Goal: Task Accomplishment & Management: Complete application form

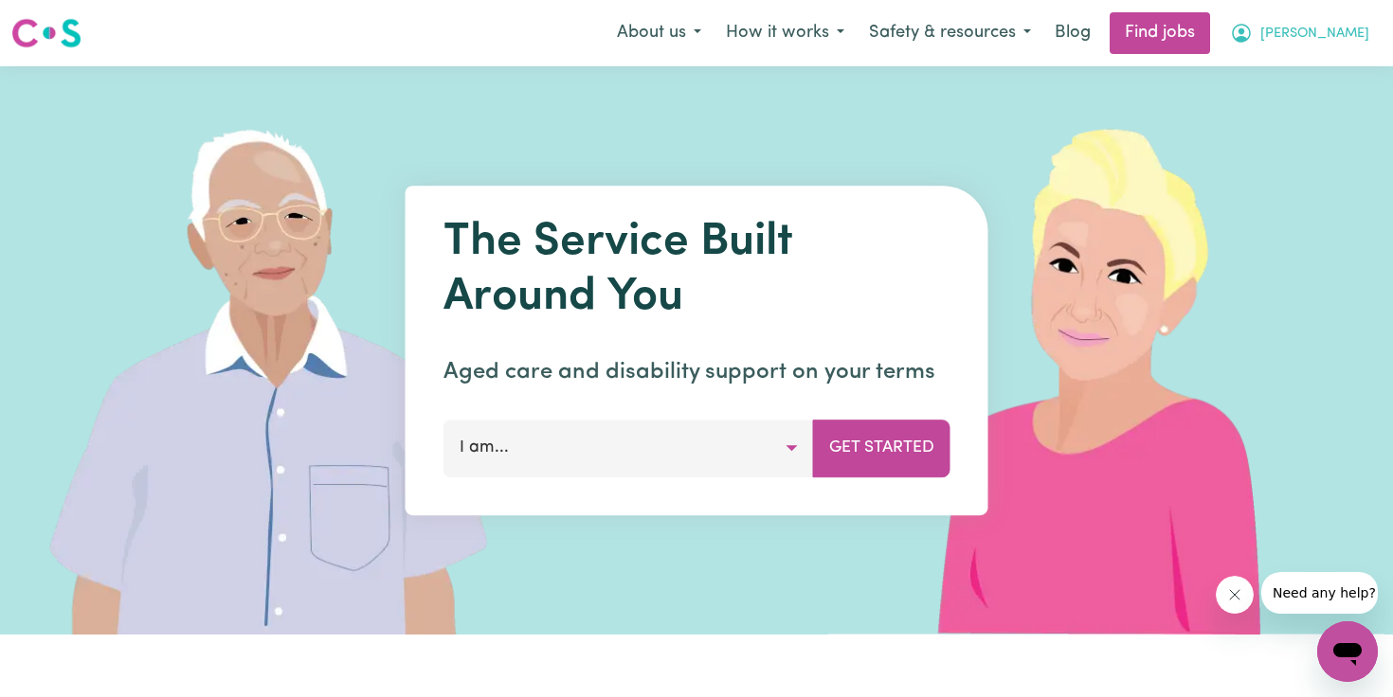
click at [1345, 38] on span "[PERSON_NAME]" at bounding box center [1314, 34] width 109 height 21
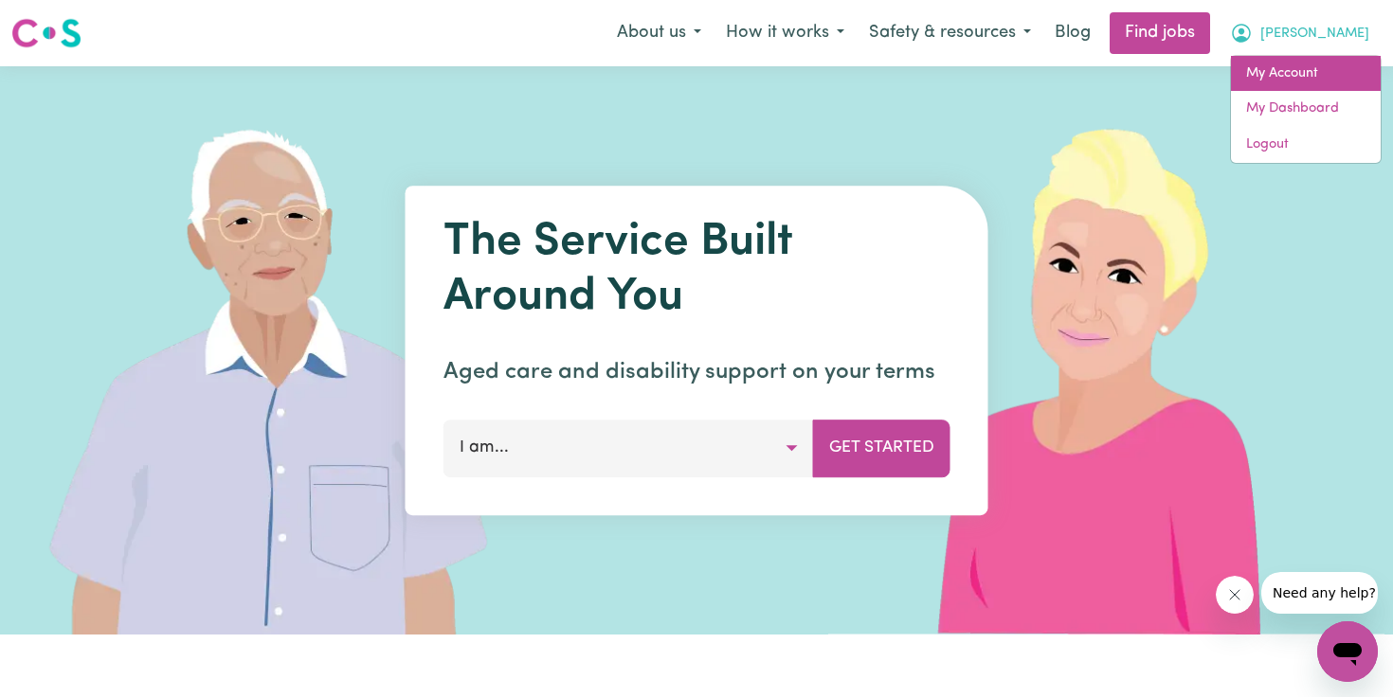
click at [1317, 82] on link "My Account" at bounding box center [1306, 74] width 150 height 36
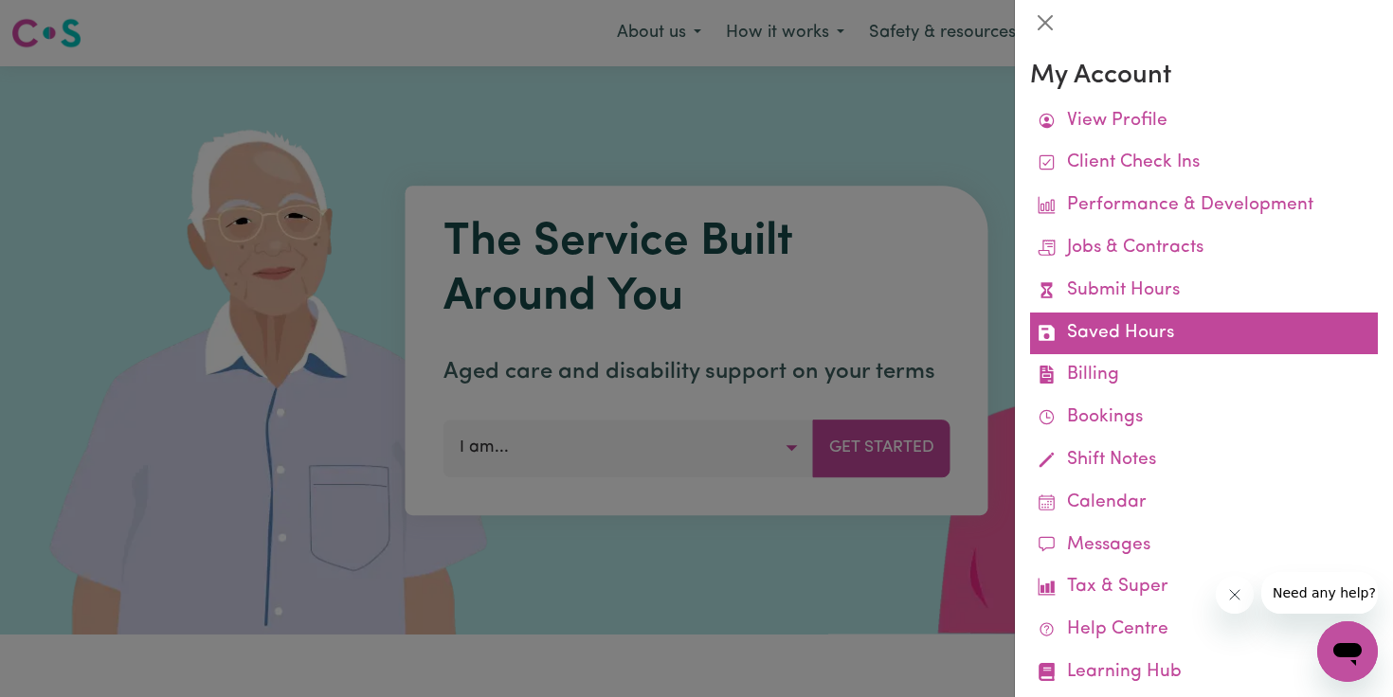
click at [1145, 320] on link "Saved Hours" at bounding box center [1204, 334] width 348 height 43
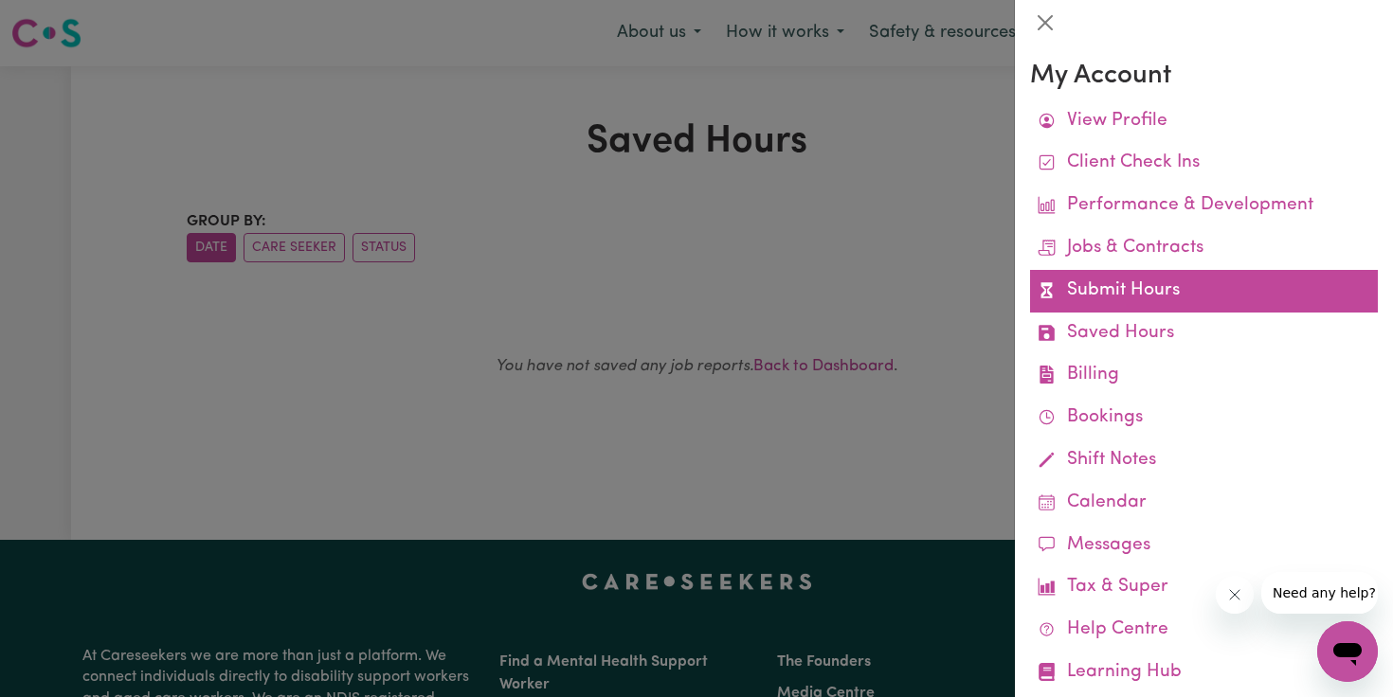
click at [1111, 281] on link "Submit Hours" at bounding box center [1204, 291] width 348 height 43
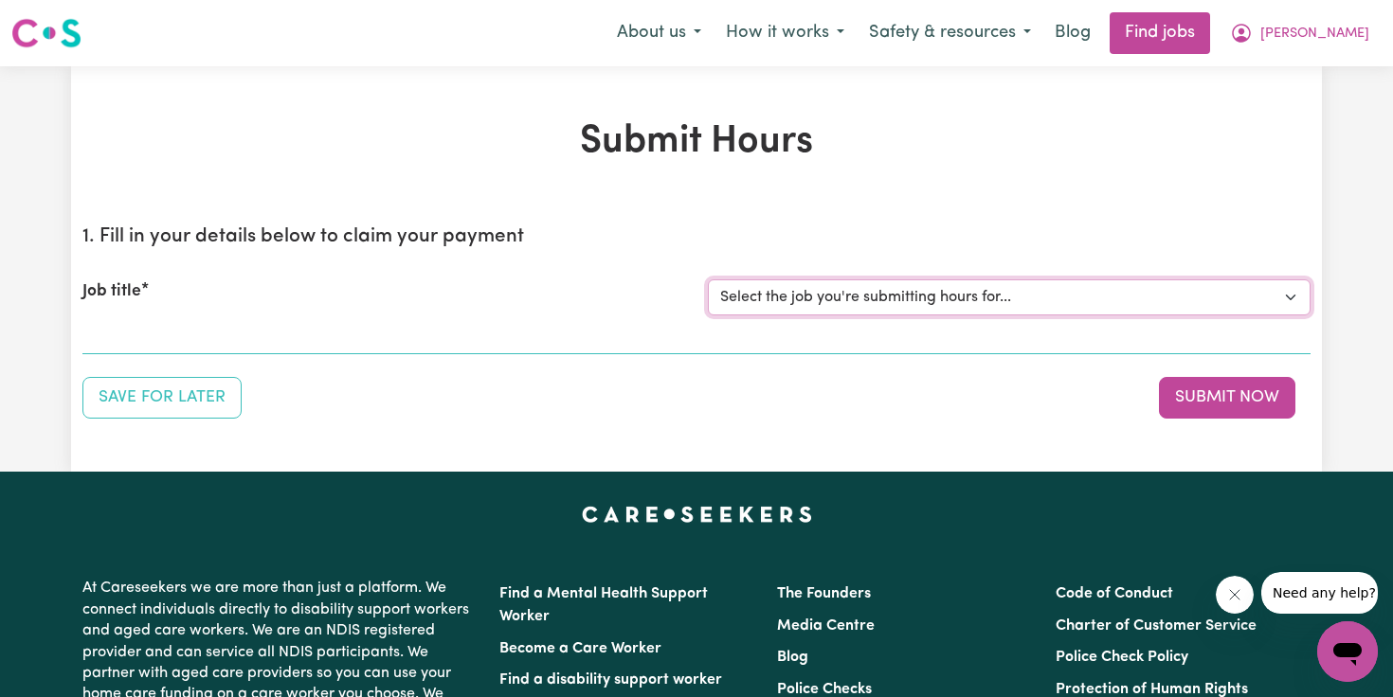
select select "12724"
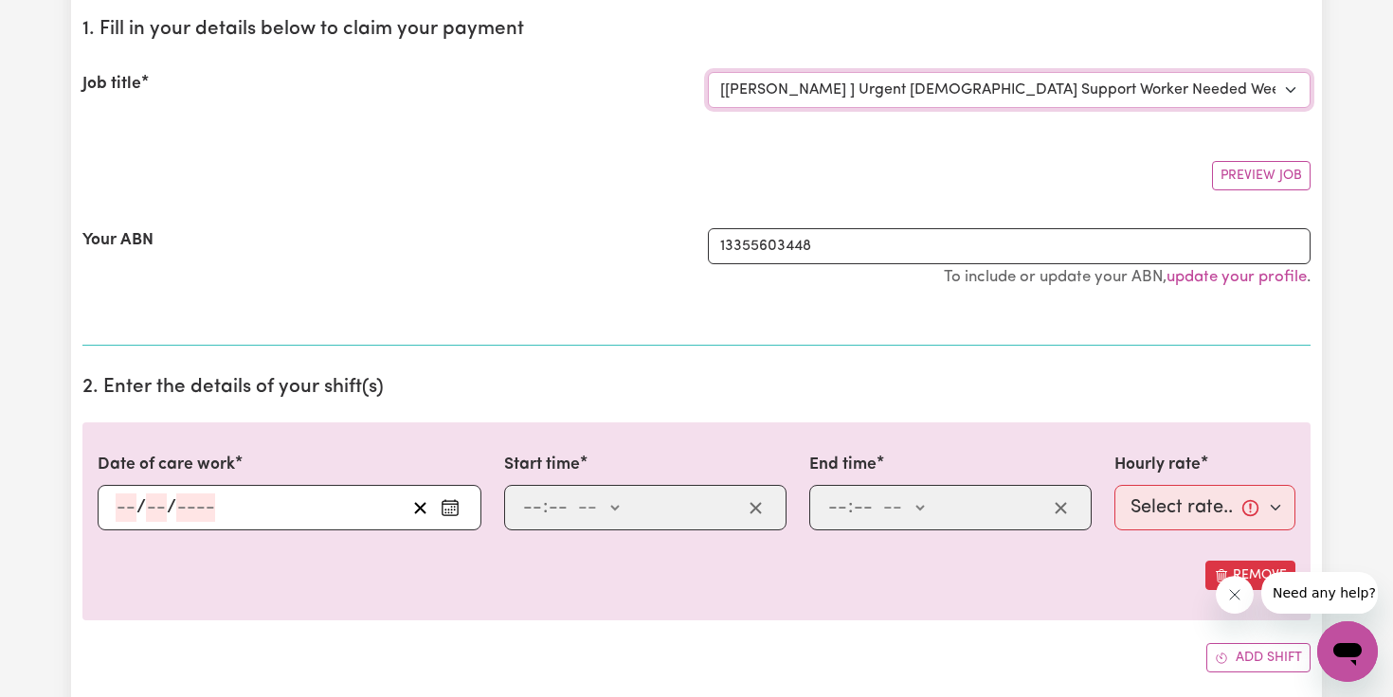
scroll to position [351, 0]
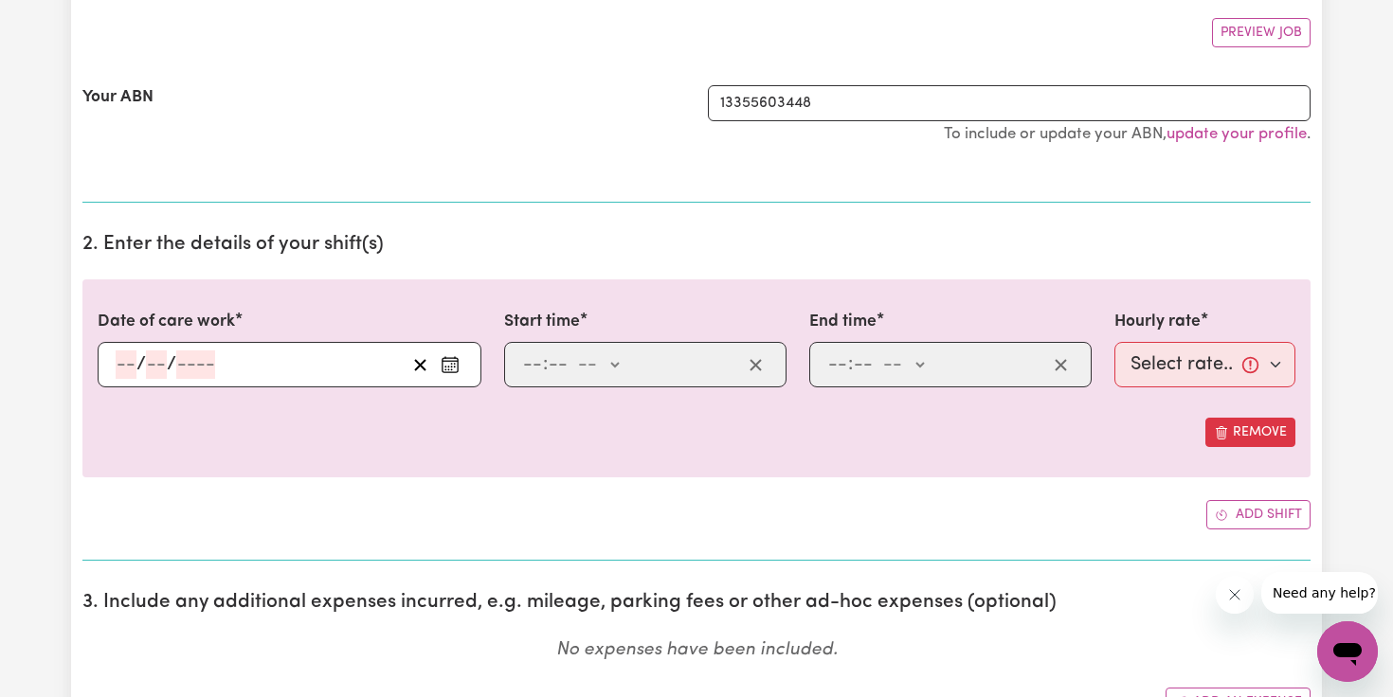
click at [254, 364] on div "/ /" at bounding box center [260, 365] width 292 height 28
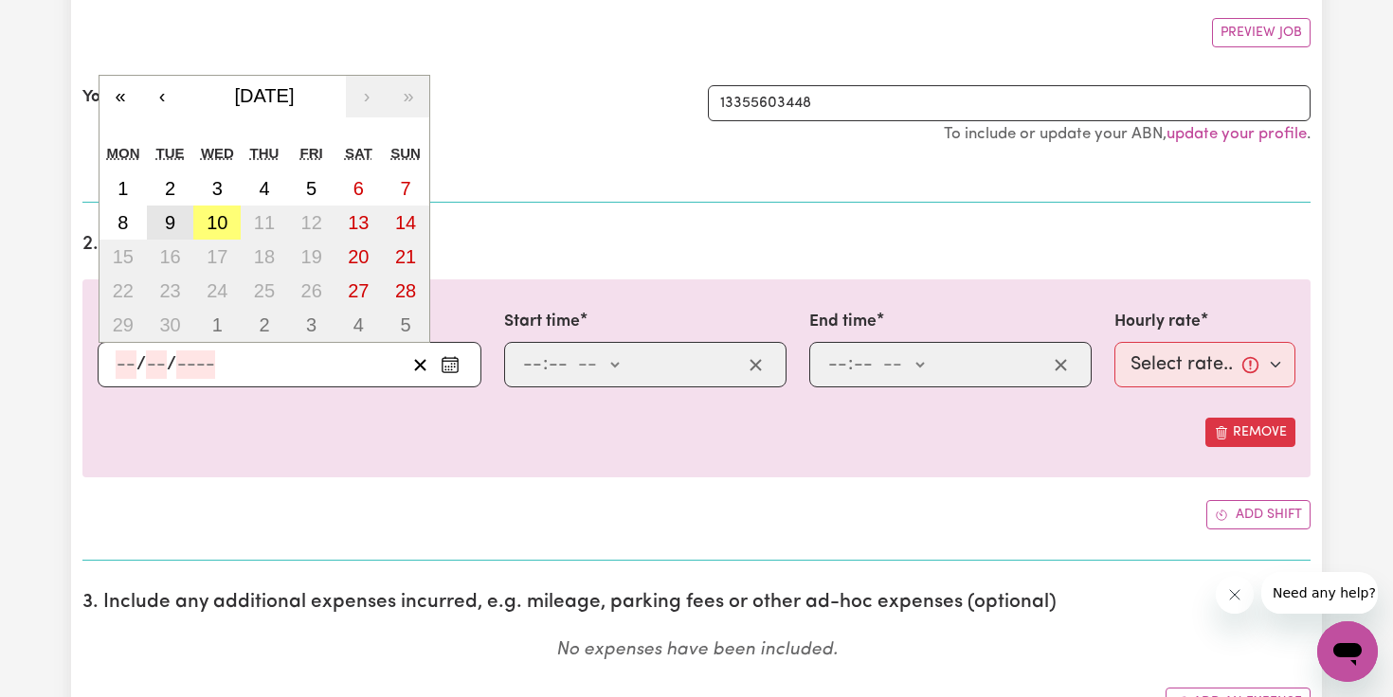
click at [172, 223] on abbr "9" at bounding box center [170, 222] width 10 height 21
type input "[DATE]"
type input "9"
type input "2025"
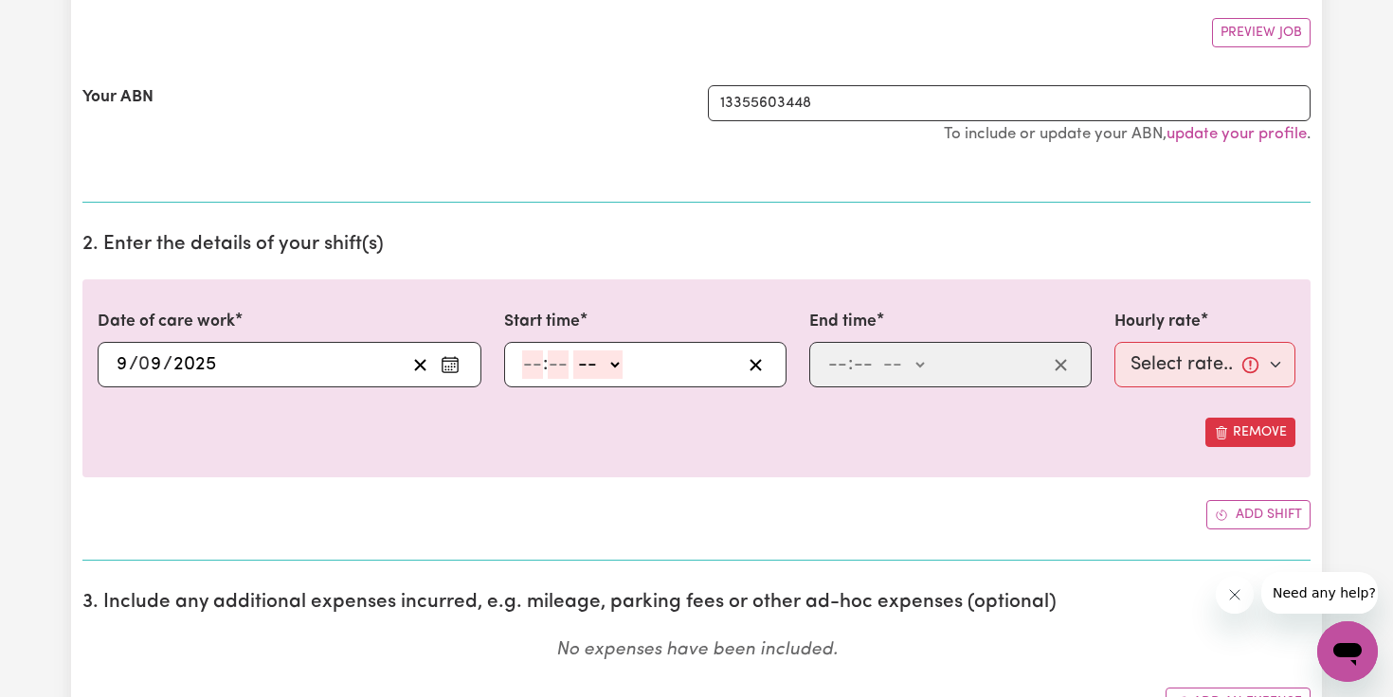
click at [533, 356] on input "number" at bounding box center [532, 365] width 21 height 28
type input "3"
type input "00"
select select "pm"
type input "15:00"
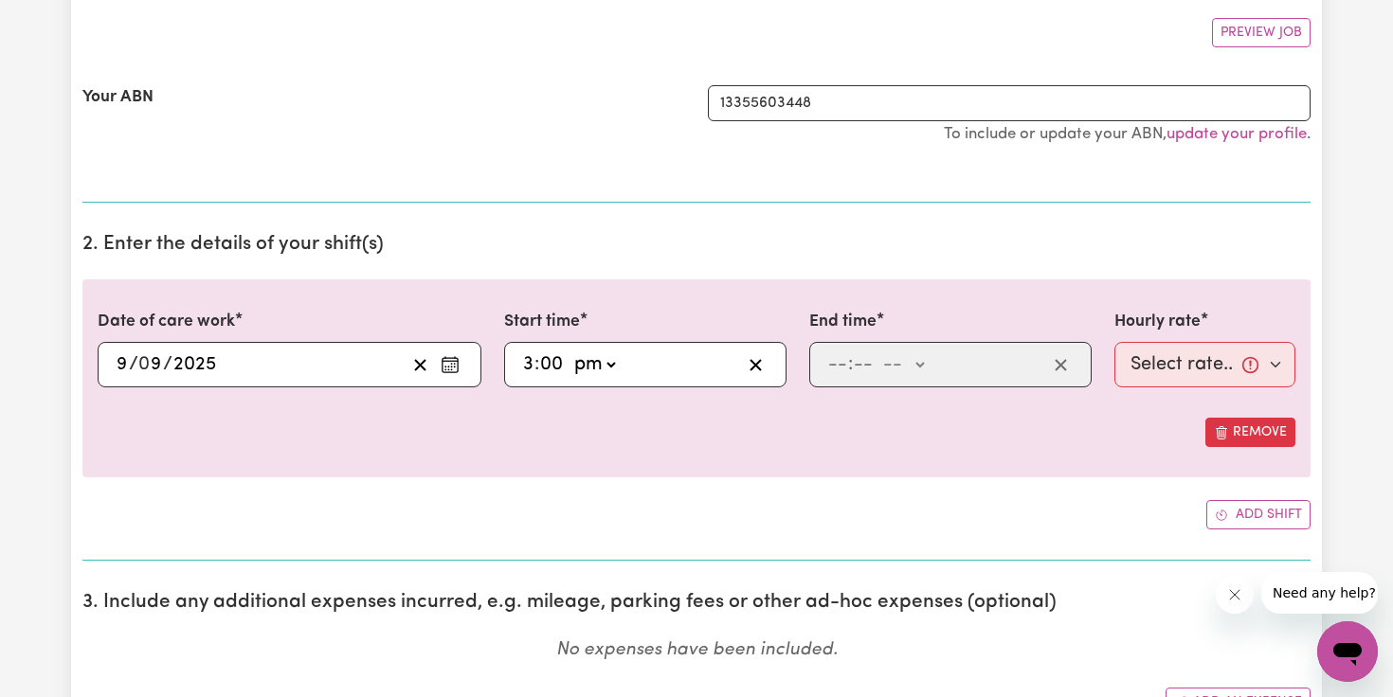
type input "0"
click at [836, 366] on input "number" at bounding box center [837, 365] width 21 height 28
type input "7"
type input "15"
select select "pm"
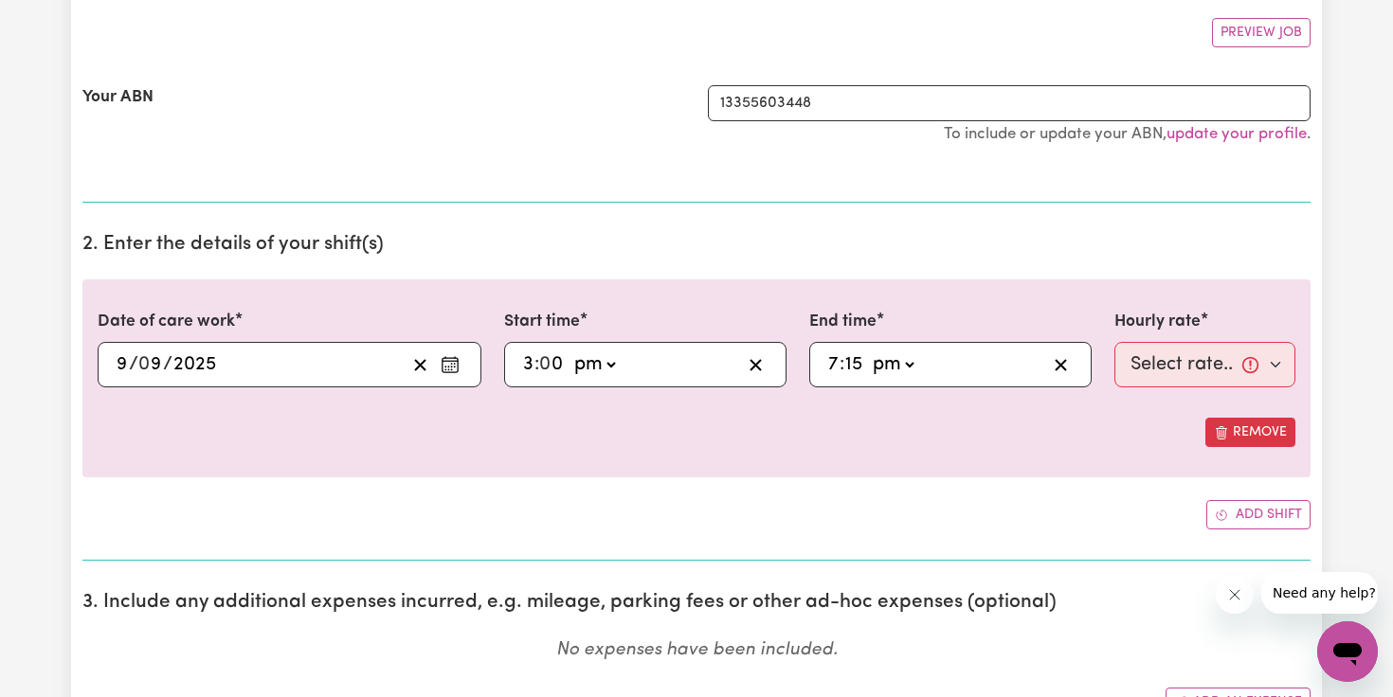
type input "19:15"
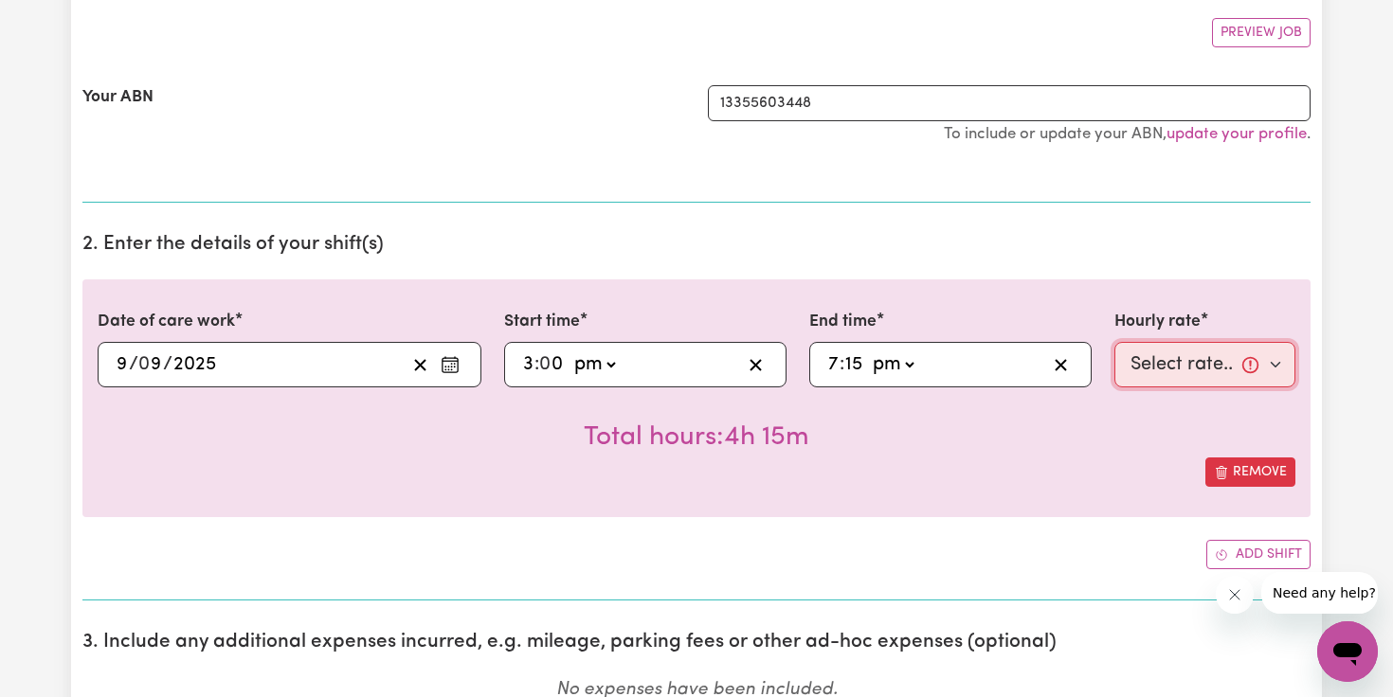
select select "45-Weekday"
click at [1003, 521] on div "Date of care work [DATE] 9 / 0 9 / 2025 « ‹ [DATE] › » Mon Tue Wed Thu Fri Sat …" at bounding box center [696, 424] width 1228 height 290
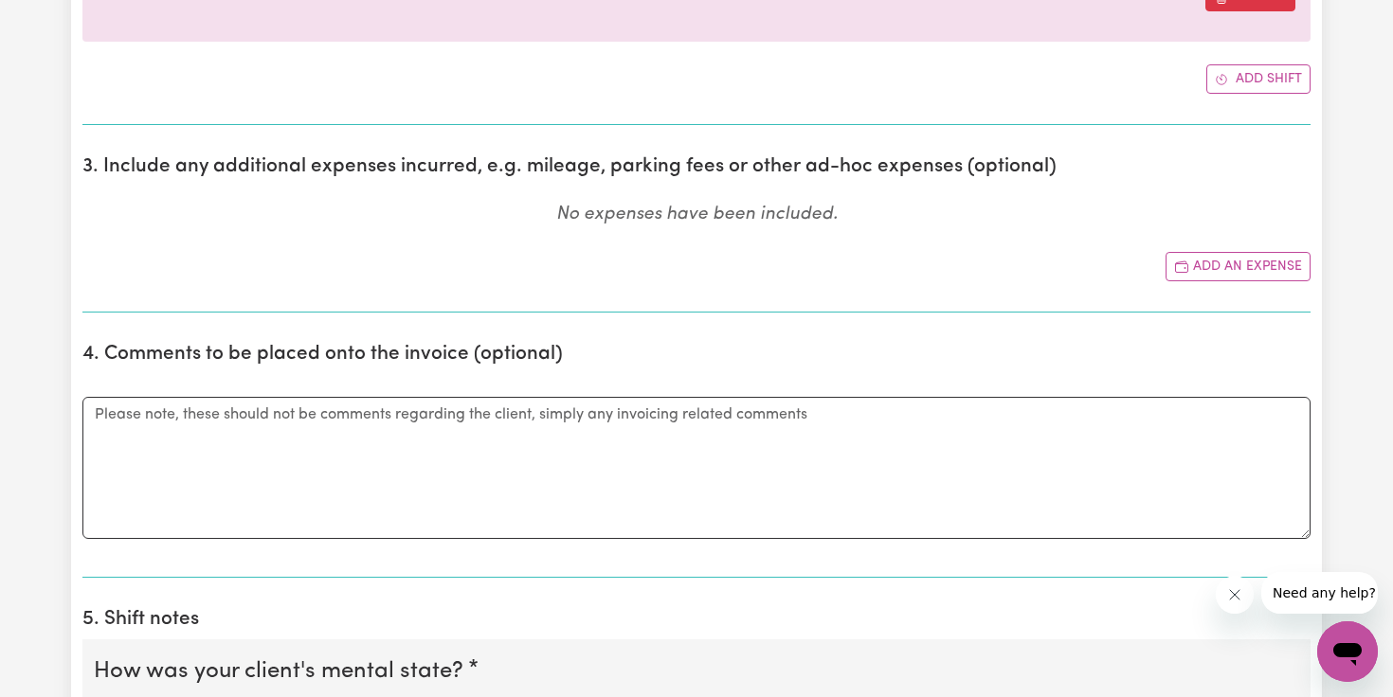
scroll to position [828, 0]
click at [966, 453] on textarea "Comments" at bounding box center [696, 466] width 1228 height 142
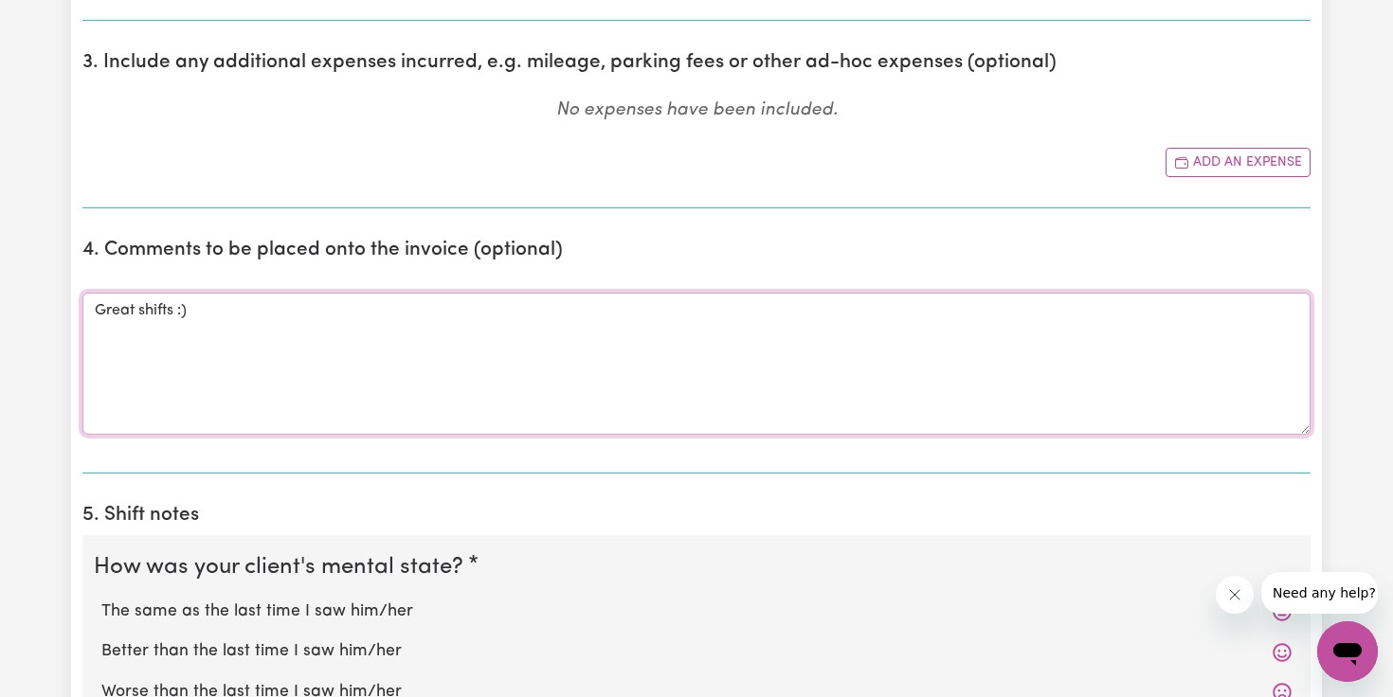
scroll to position [1206, 0]
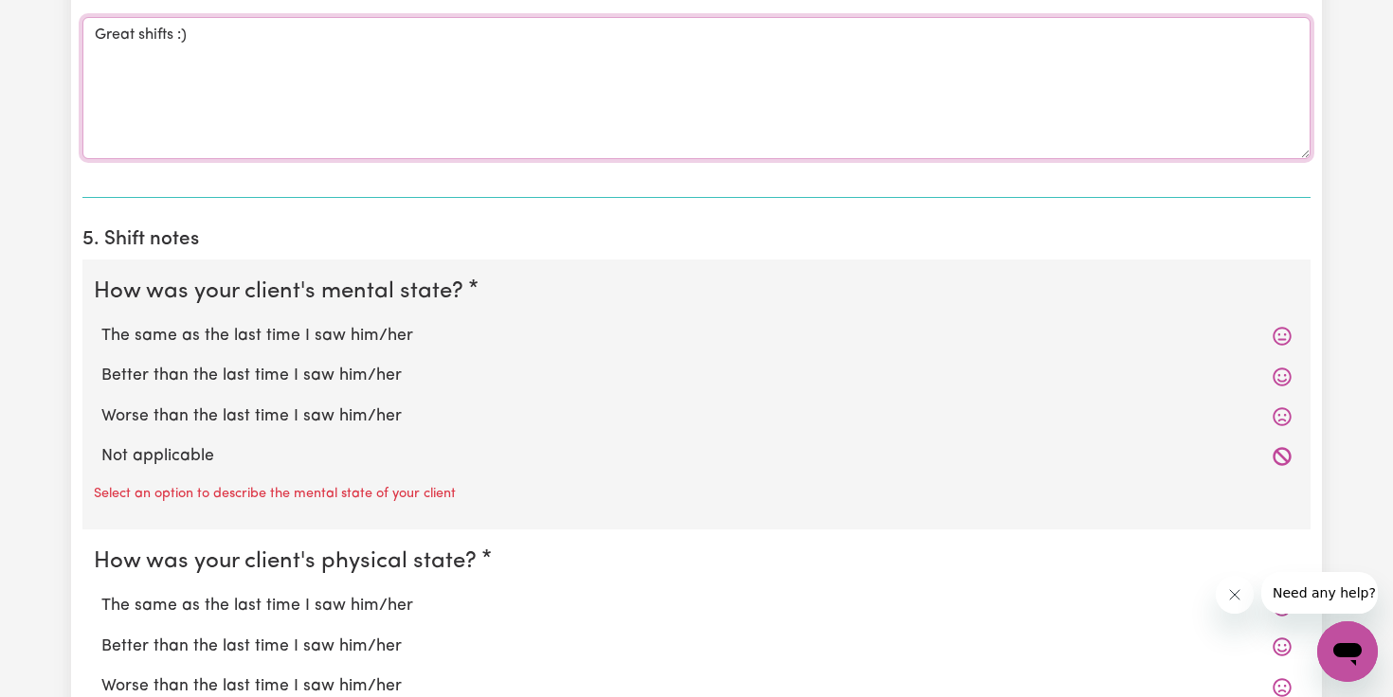
type textarea "Great shifts :)"
click at [337, 334] on label "The same as the last time I saw him/her" at bounding box center [696, 336] width 1190 height 25
click at [101, 324] on input "The same as the last time I saw him/her" at bounding box center [100, 323] width 1 height 1
radio input "true"
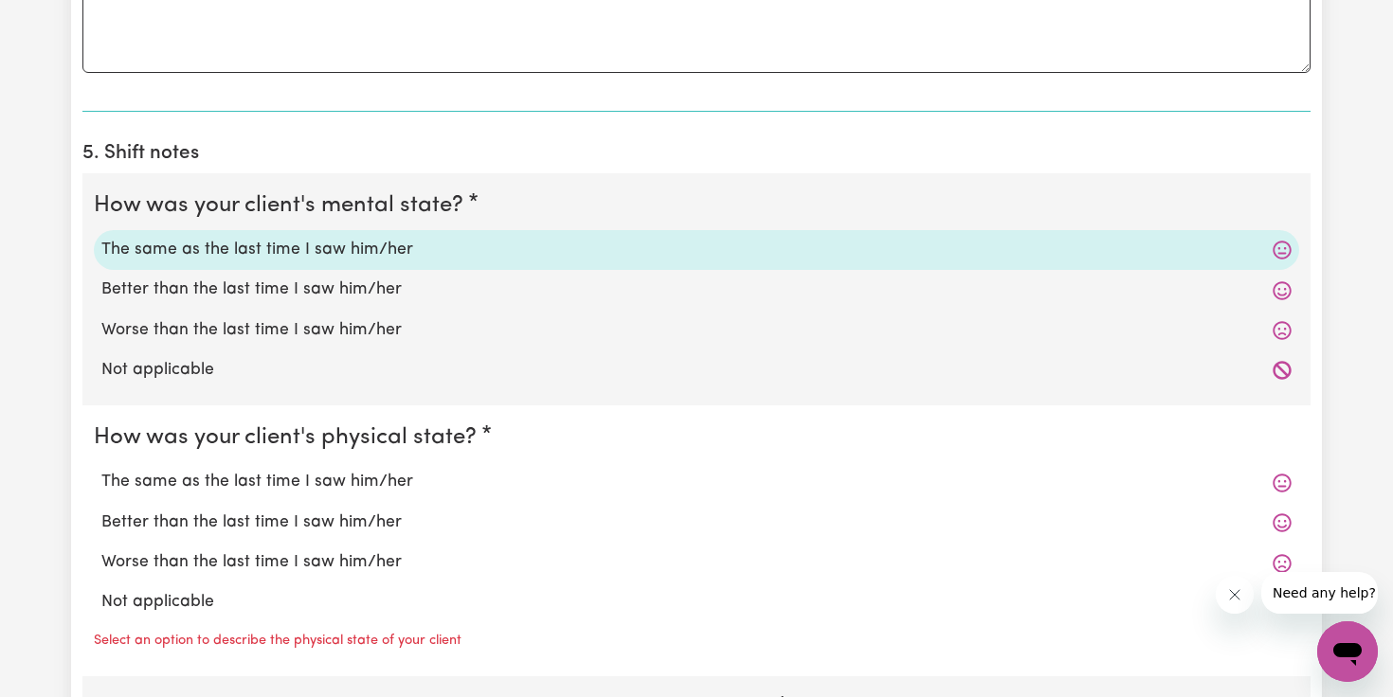
click at [344, 472] on label "The same as the last time I saw him/her" at bounding box center [696, 482] width 1190 height 25
click at [101, 470] on input "The same as the last time I saw him/her" at bounding box center [100, 469] width 1 height 1
radio input "true"
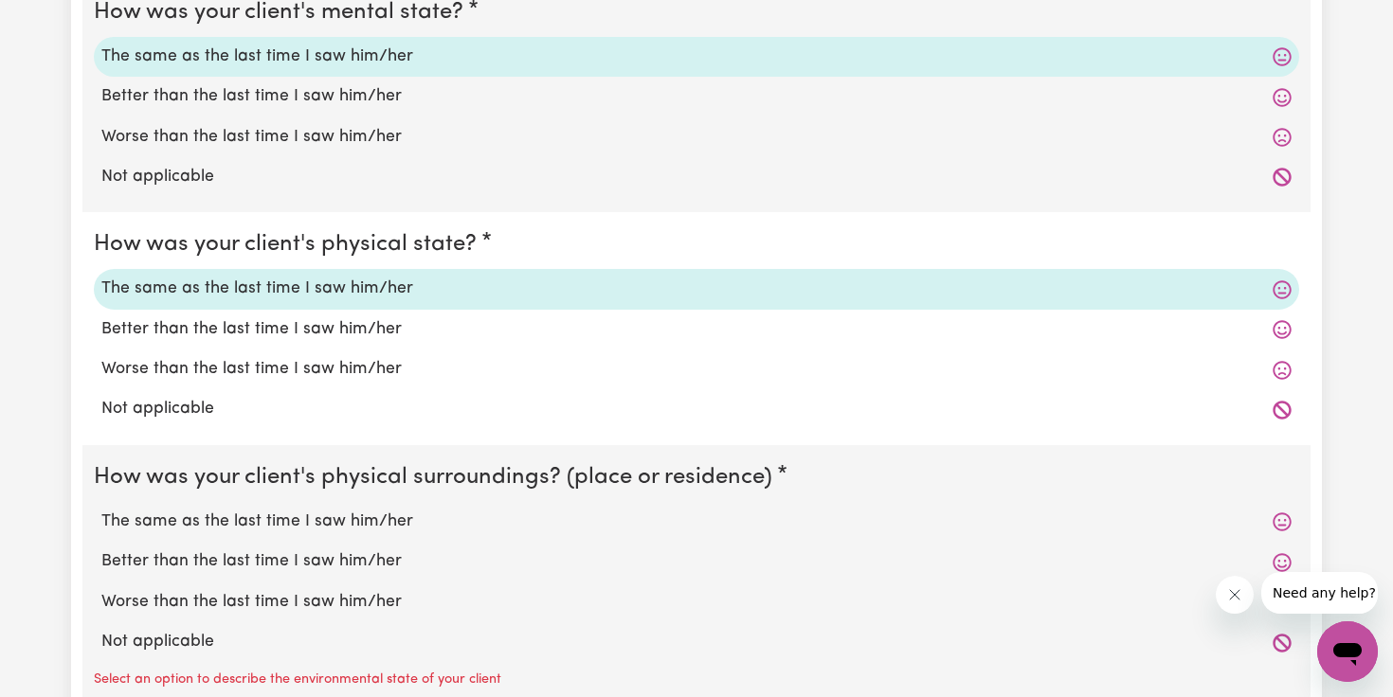
click at [315, 517] on label "The same as the last time I saw him/her" at bounding box center [696, 522] width 1190 height 25
click at [101, 510] on input "The same as the last time I saw him/her" at bounding box center [100, 509] width 1 height 1
radio input "true"
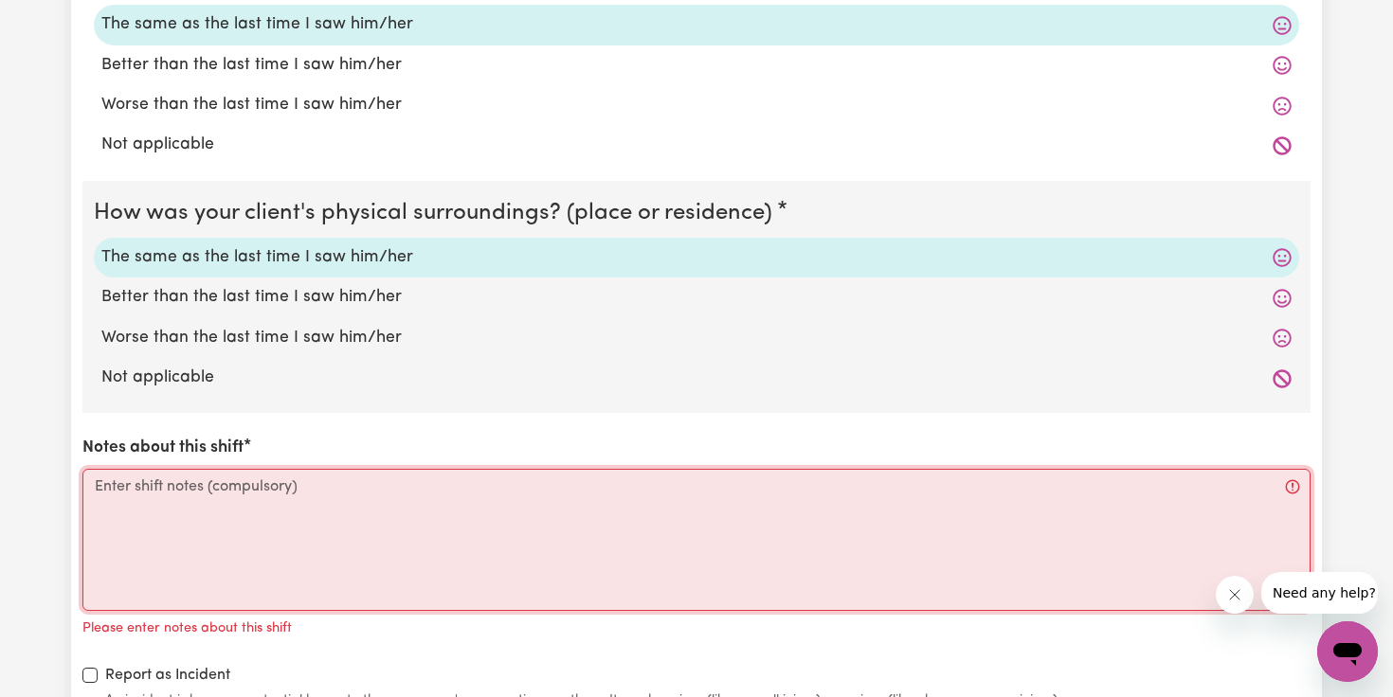
click at [312, 517] on textarea "Notes about this shift" at bounding box center [696, 540] width 1228 height 142
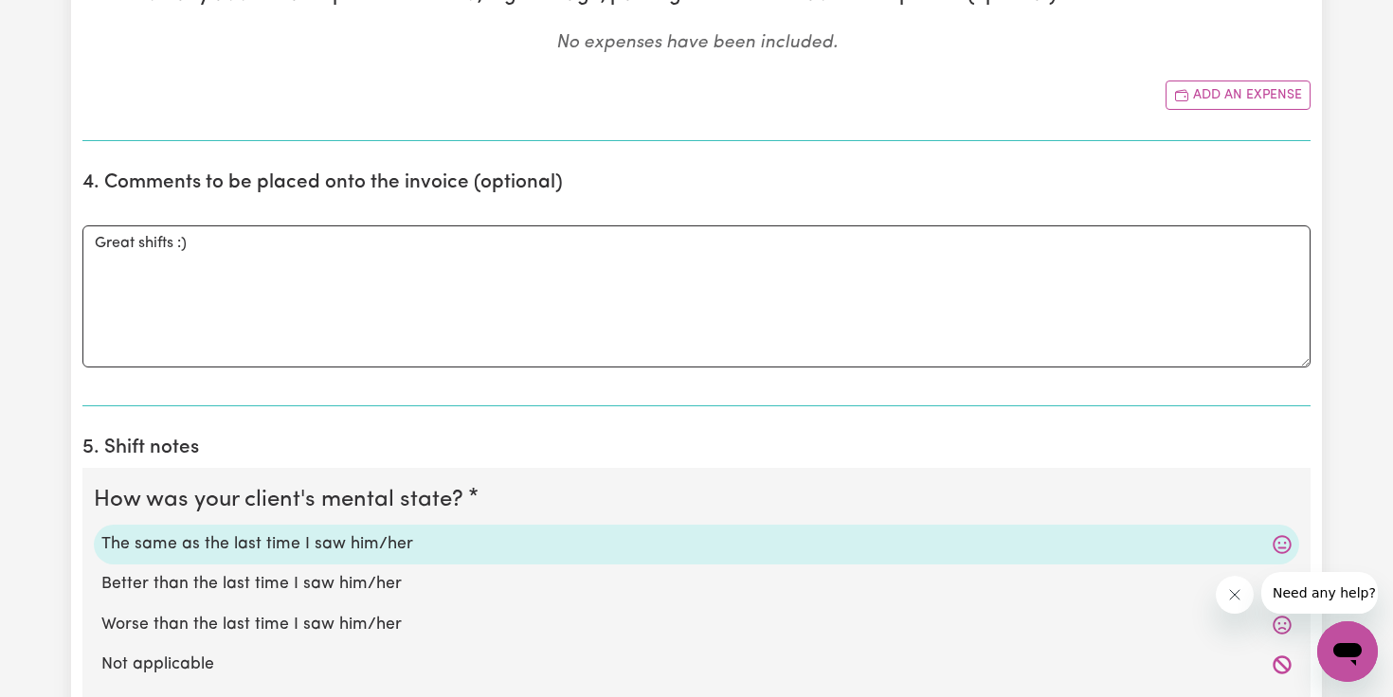
scroll to position [891, 0]
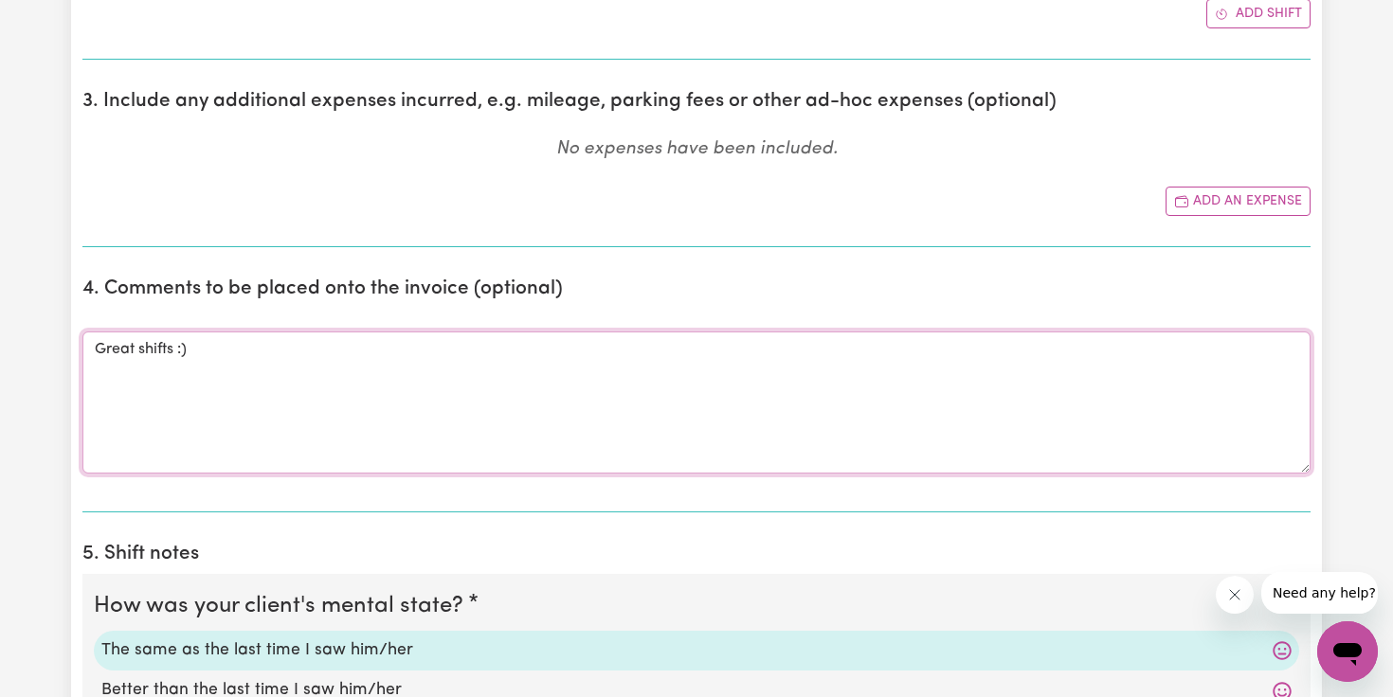
drag, startPoint x: 252, startPoint y: 383, endPoint x: 96, endPoint y: 341, distance: 161.8
click at [96, 341] on textarea "Great shifts :)" at bounding box center [696, 403] width 1228 height 142
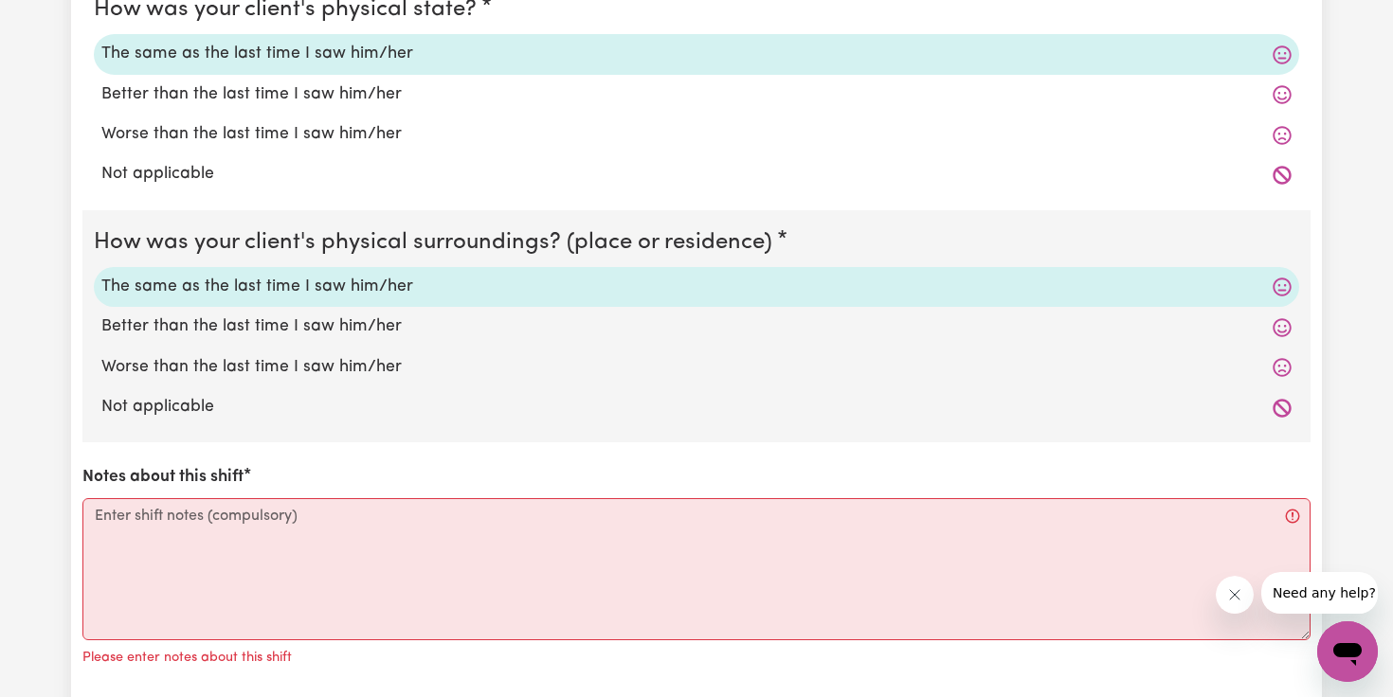
scroll to position [1776, 0]
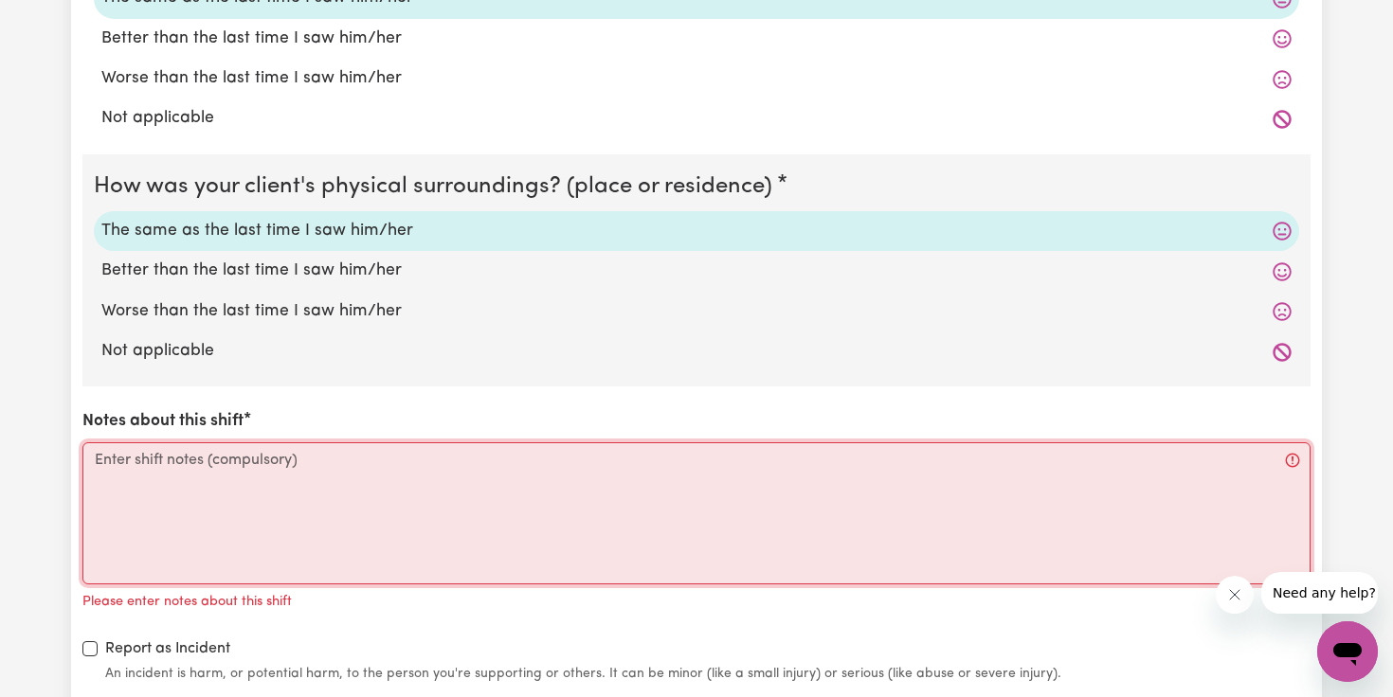
click at [153, 480] on textarea "Notes about this shift" at bounding box center [696, 513] width 1228 height 142
paste textarea "Great shifts :)"
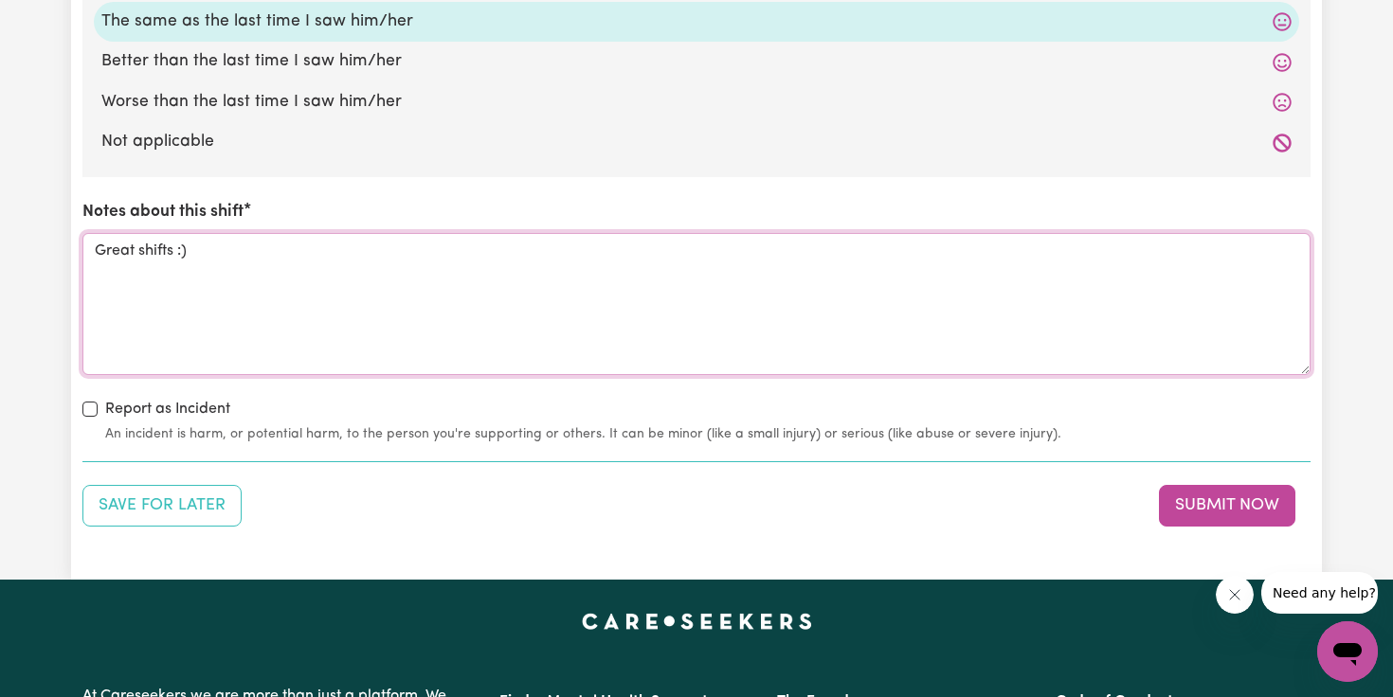
scroll to position [1991, 0]
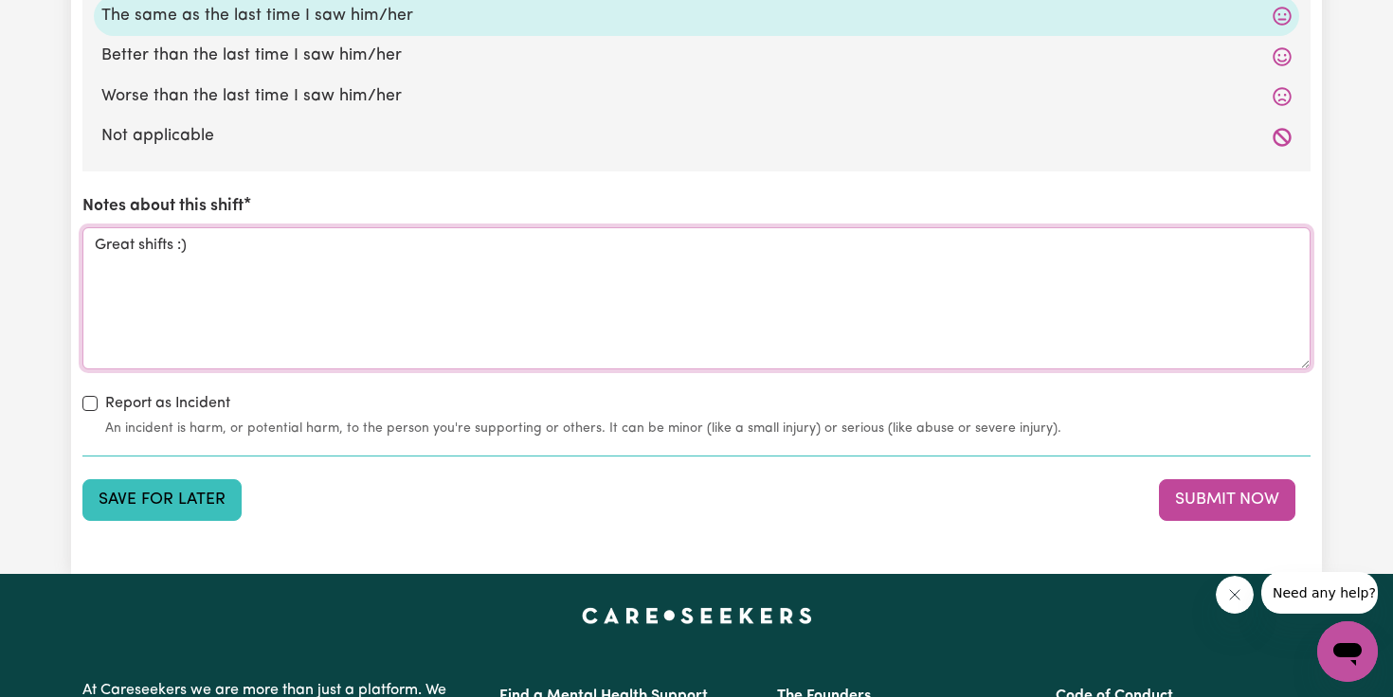
type textarea "Great shifts :)"
click at [151, 492] on button "Save for Later" at bounding box center [161, 500] width 159 height 42
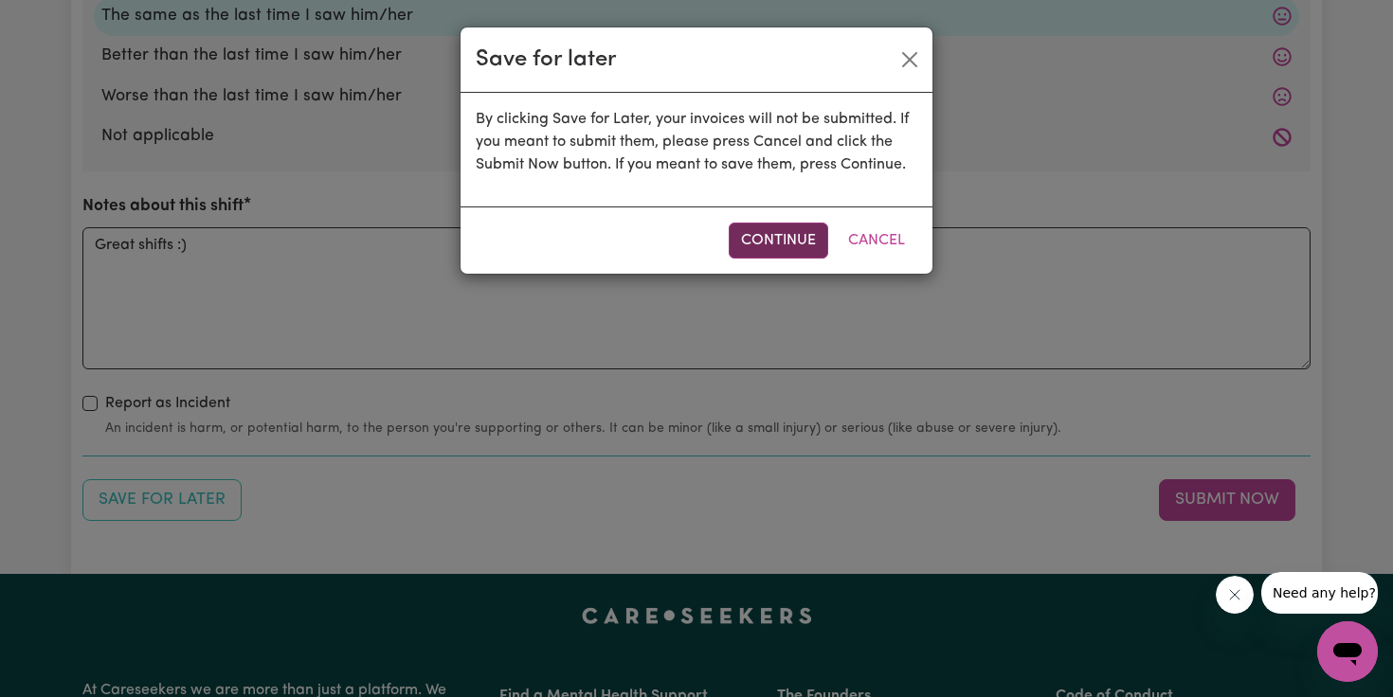
click at [790, 248] on button "Continue" at bounding box center [778, 241] width 99 height 36
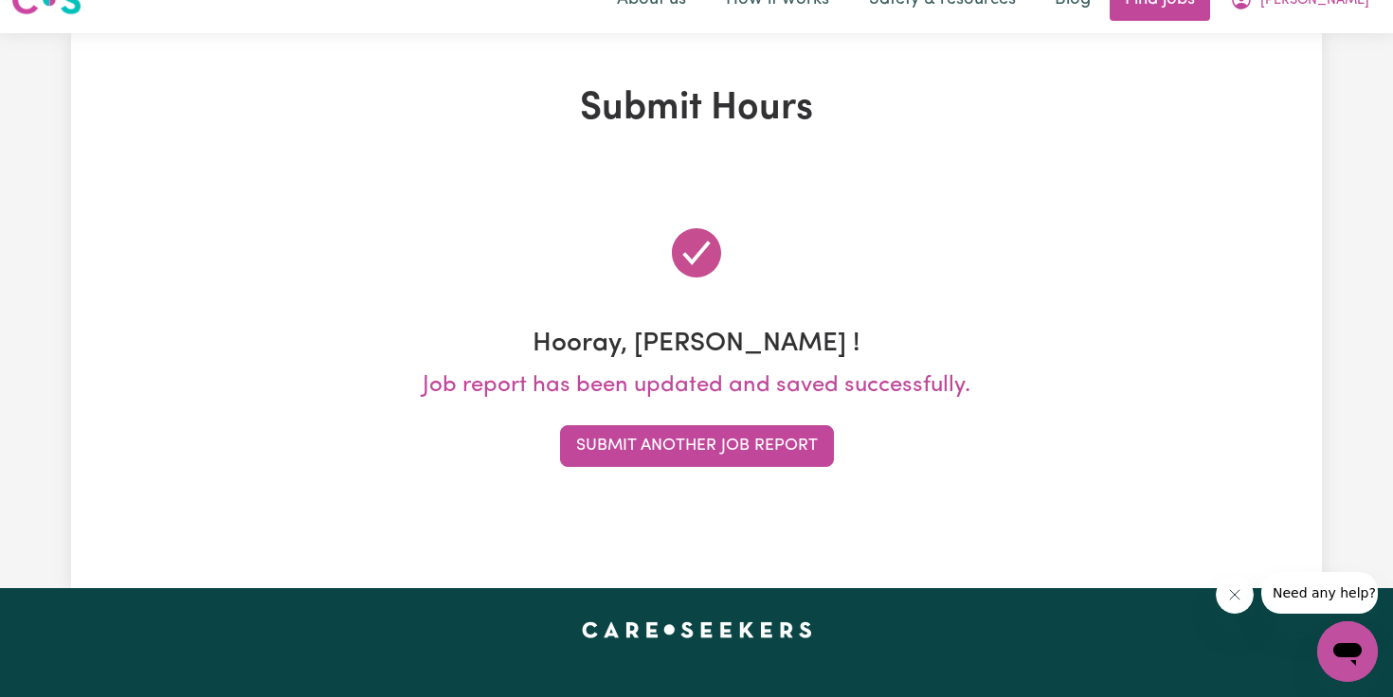
scroll to position [0, 0]
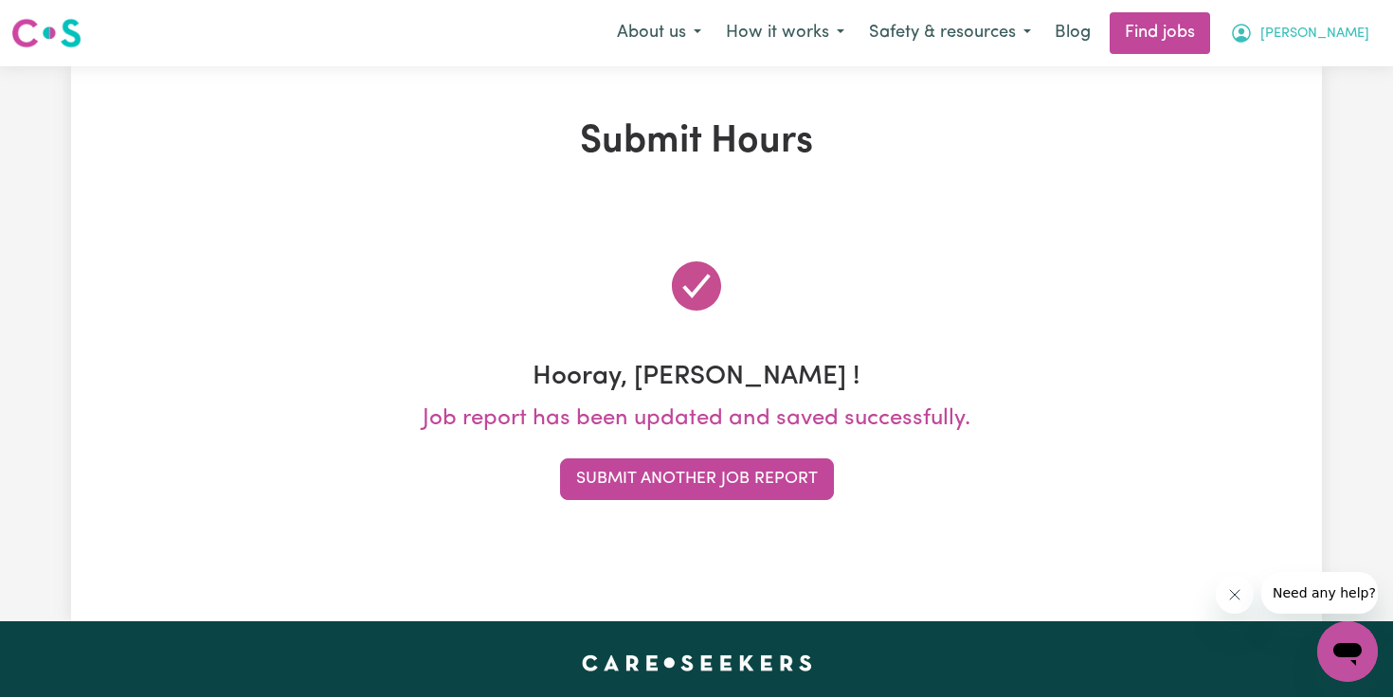
click at [1339, 40] on span "[PERSON_NAME]" at bounding box center [1314, 34] width 109 height 21
click at [1293, 121] on link "My Dashboard" at bounding box center [1306, 109] width 150 height 36
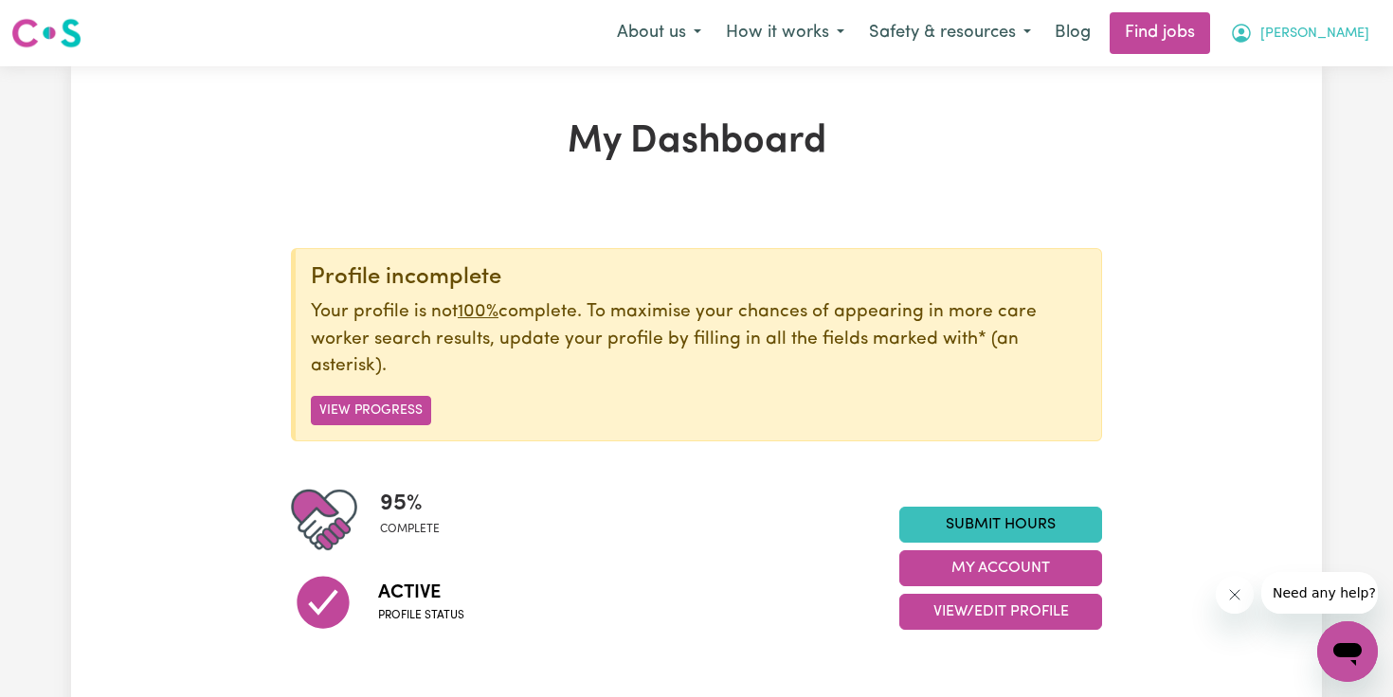
click at [1323, 32] on button "[PERSON_NAME]" at bounding box center [1299, 33] width 164 height 40
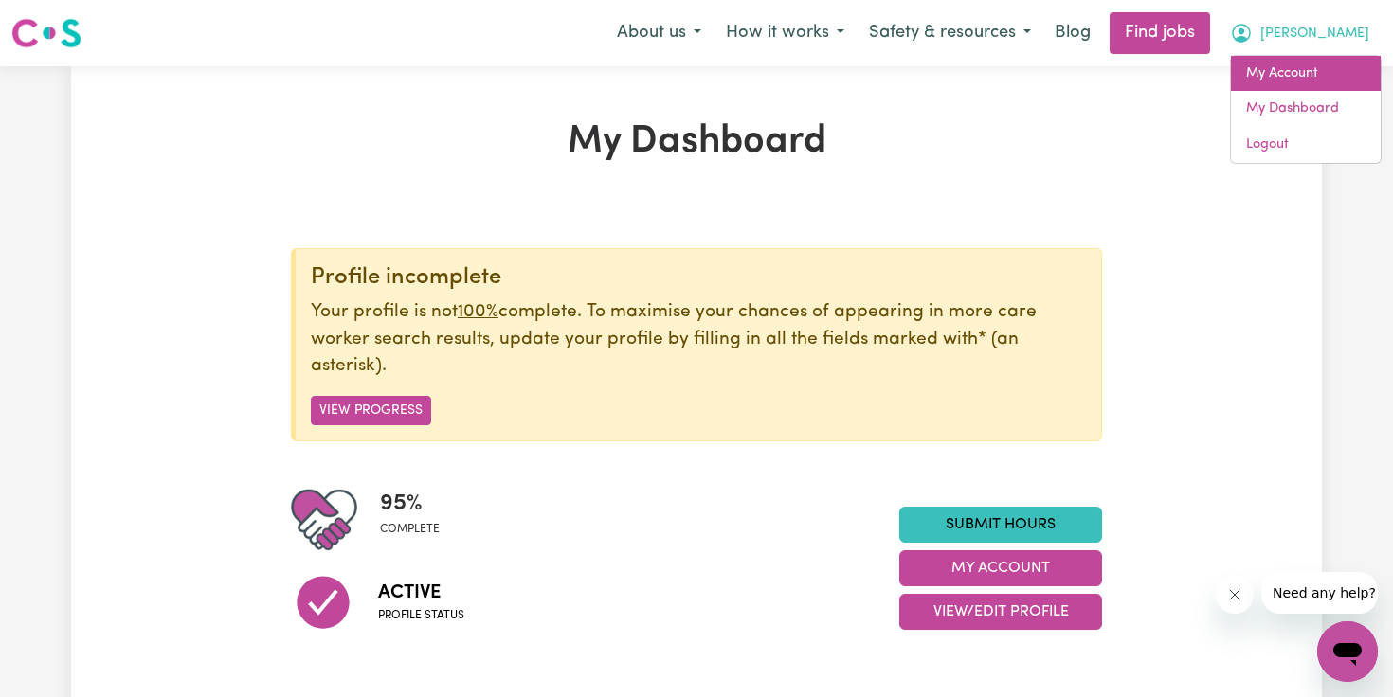
click at [1287, 72] on link "My Account" at bounding box center [1306, 74] width 150 height 36
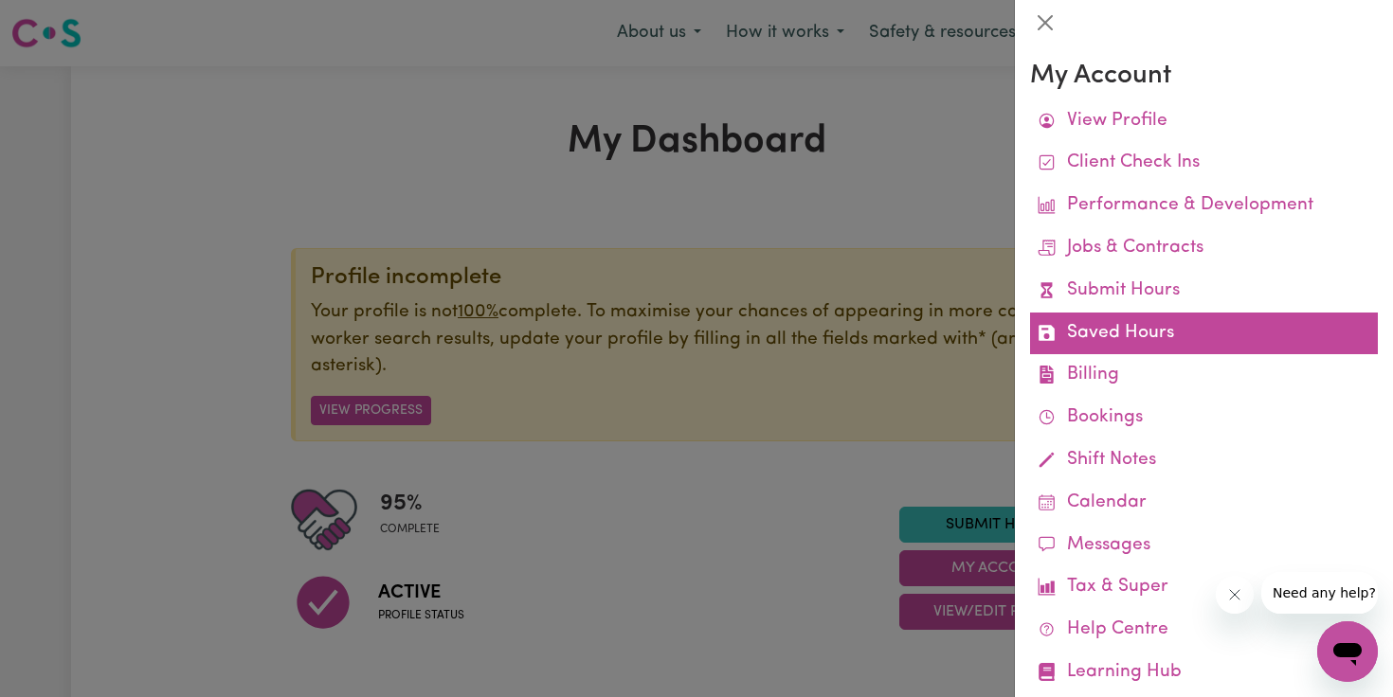
click at [1132, 313] on link "Saved Hours" at bounding box center [1204, 334] width 348 height 43
